Goal: Browse casually

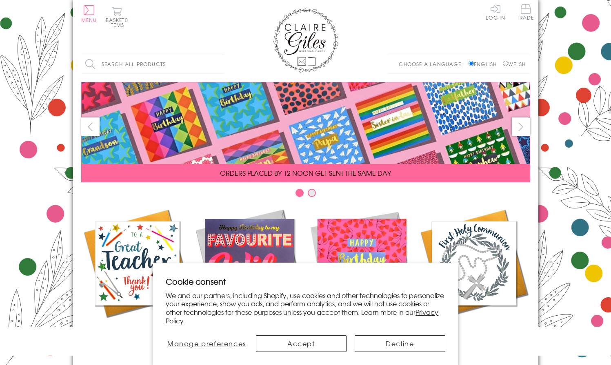
scroll to position [349, 0]
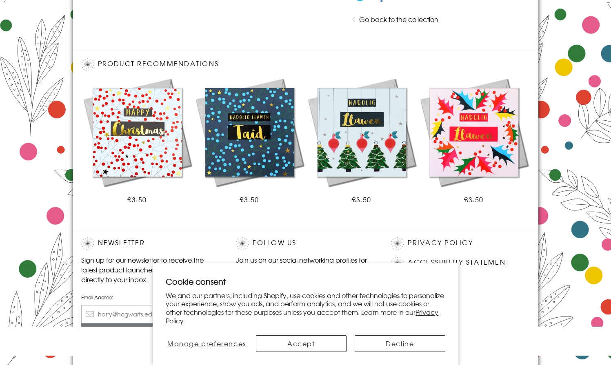
scroll to position [436, 0]
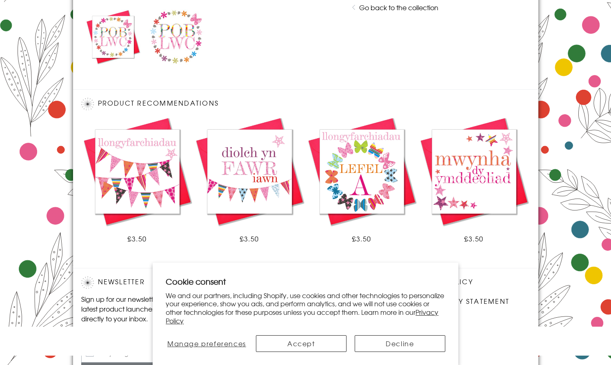
scroll to position [477, 0]
